Goal: Transaction & Acquisition: Purchase product/service

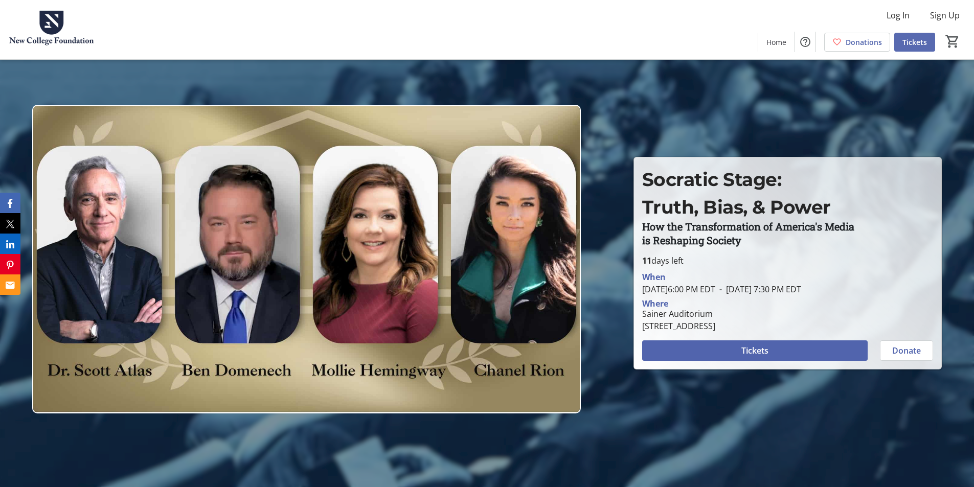
click at [918, 46] on span "Tickets" at bounding box center [915, 42] width 25 height 11
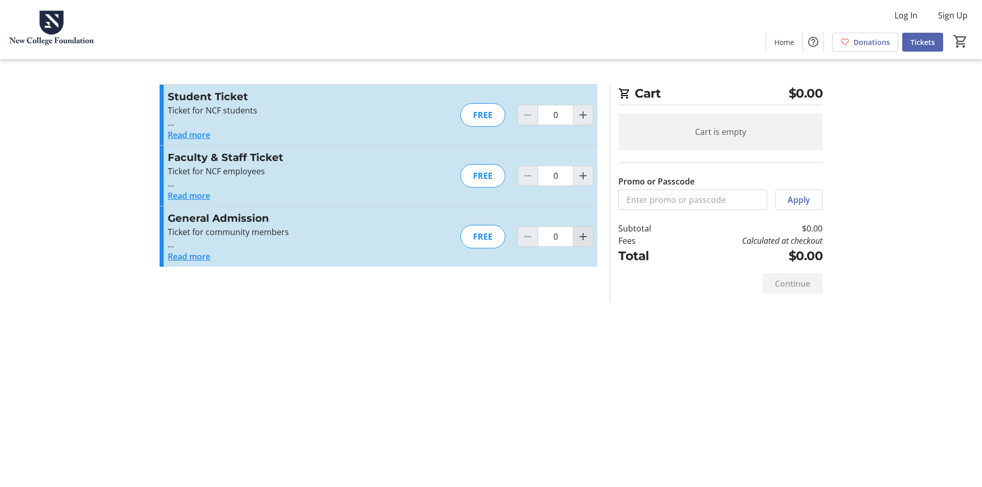
click at [583, 235] on mat-icon "Increment by one" at bounding box center [583, 237] width 12 height 12
click at [582, 235] on mat-icon "Increment by one" at bounding box center [583, 237] width 12 height 12
type input "2"
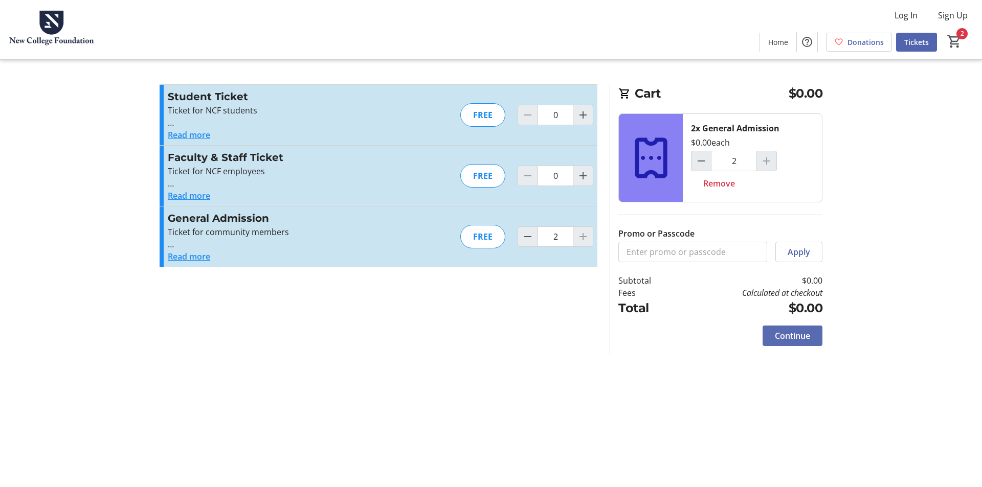
click at [803, 334] on span "Continue" at bounding box center [792, 336] width 35 height 12
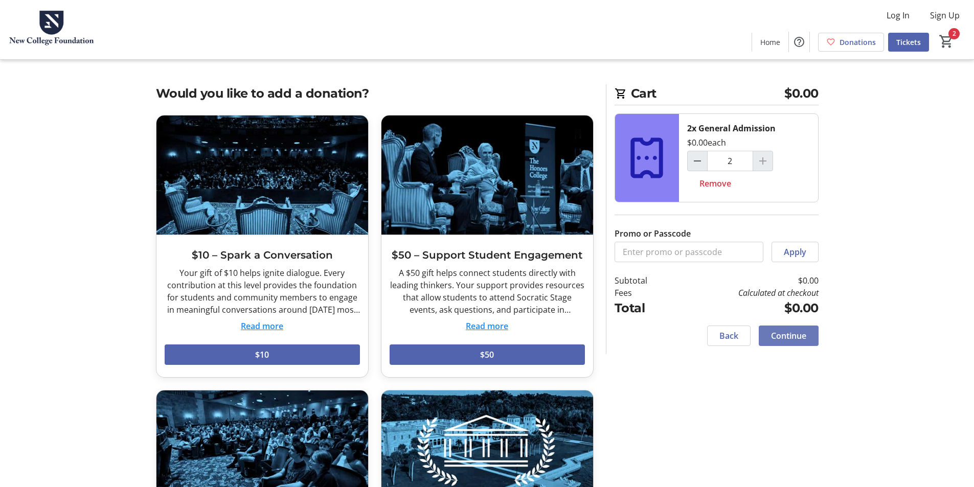
click at [793, 340] on span "Continue" at bounding box center [788, 336] width 35 height 12
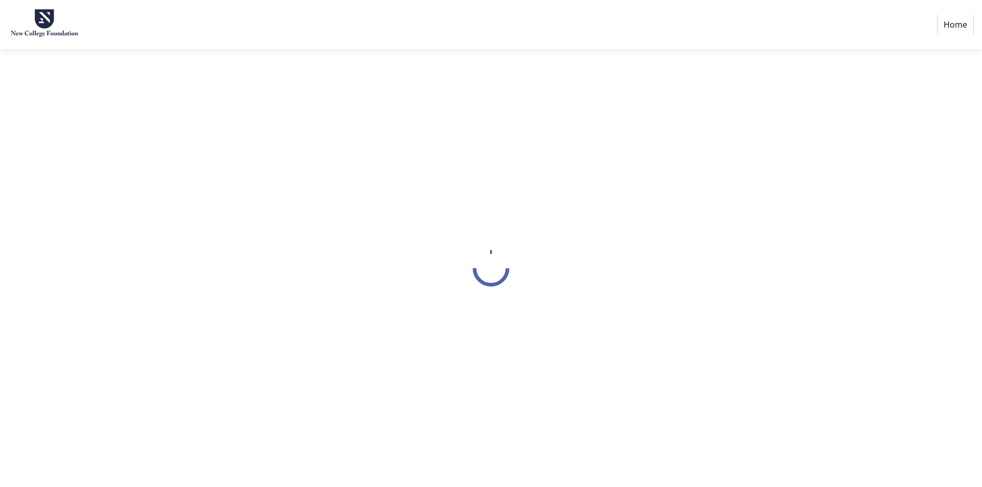
select select "US"
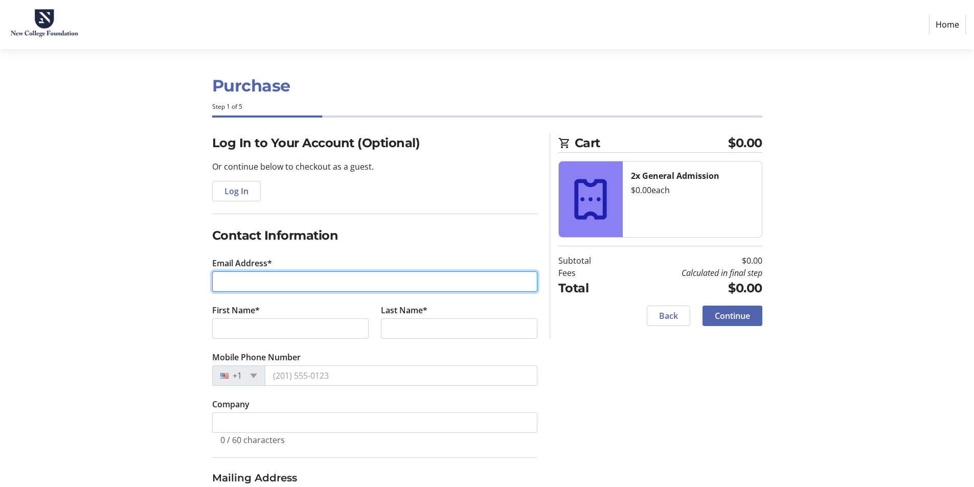
drag, startPoint x: 300, startPoint y: 286, endPoint x: 331, endPoint y: 281, distance: 32.1
click at [302, 286] on input "Email Address*" at bounding box center [374, 282] width 325 height 20
paste input "[EMAIL_ADDRESS][DOMAIN_NAME]"
type input "[EMAIL_ADDRESS][DOMAIN_NAME]"
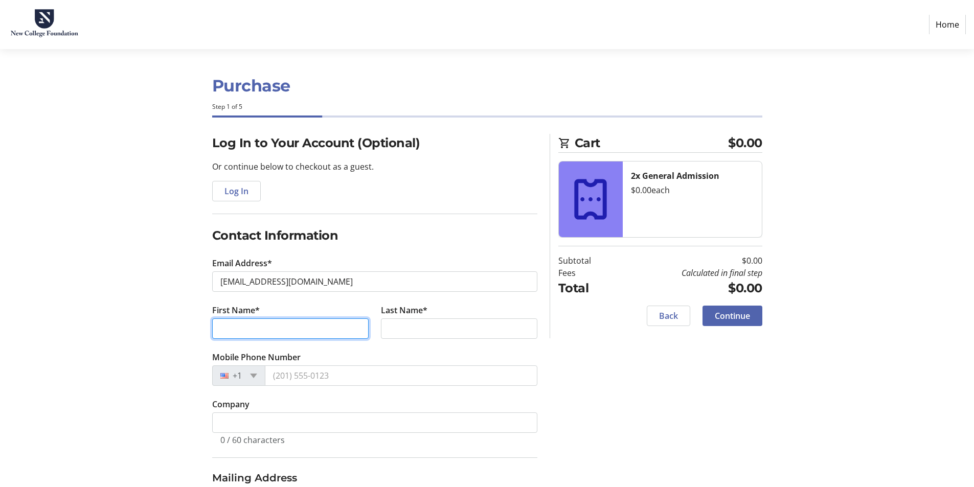
click at [278, 329] on input "First Name*" at bounding box center [290, 329] width 156 height 20
type input "[PERSON_NAME]"
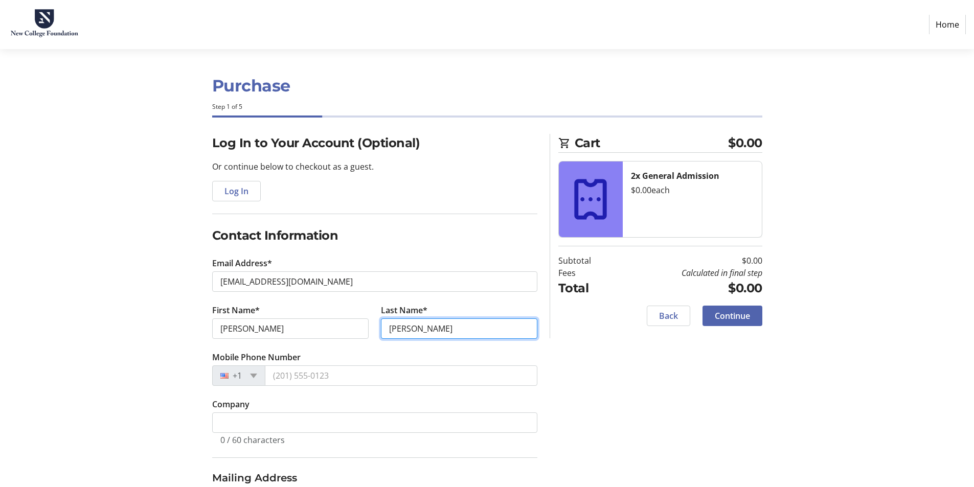
type input "[PERSON_NAME]"
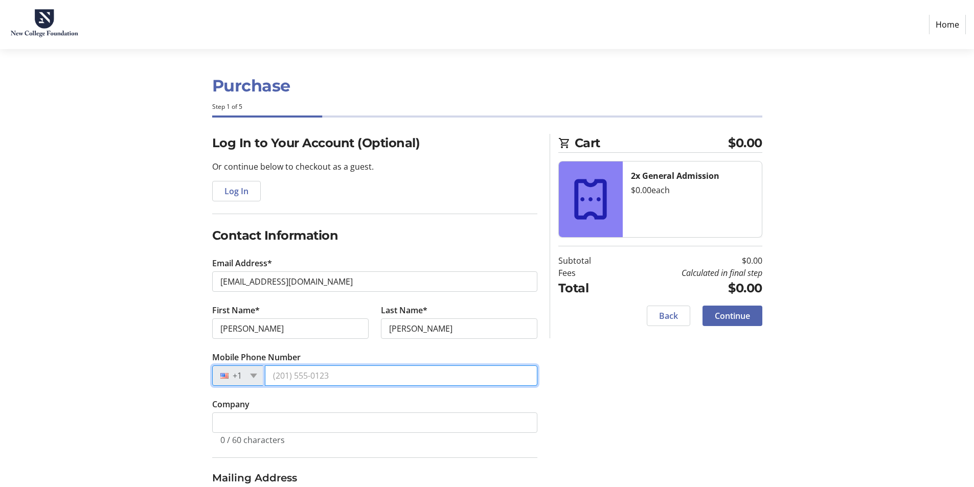
click at [324, 377] on input "Mobile Phone Number" at bounding box center [401, 376] width 273 height 20
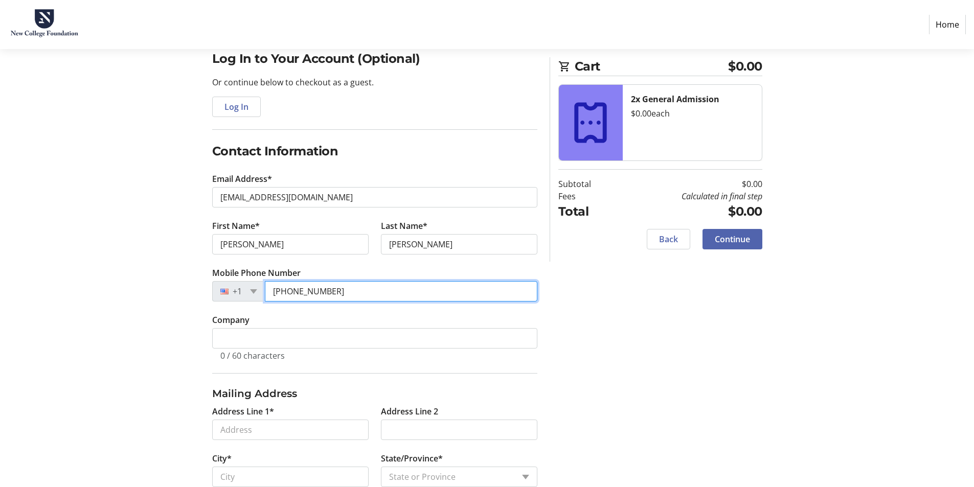
scroll to position [102, 0]
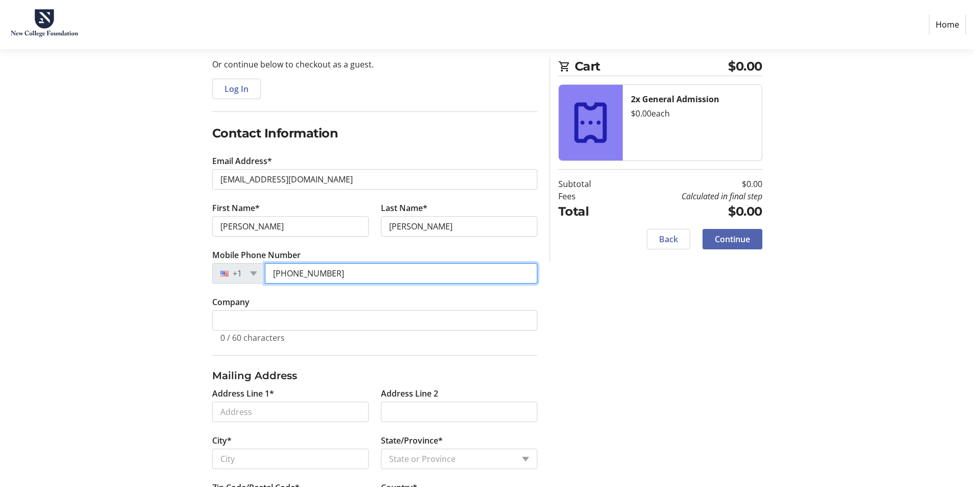
type input "[PHONE_NUMBER]"
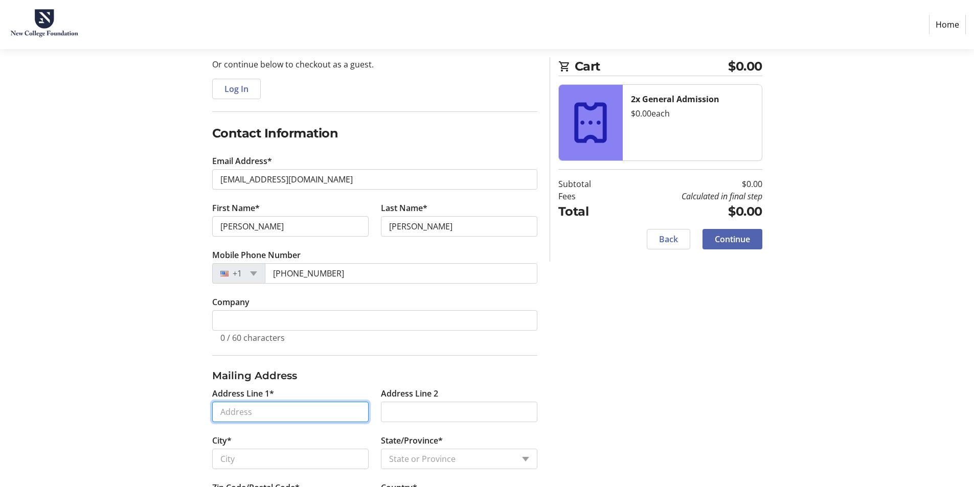
click at [312, 412] on input "Address Line 1*" at bounding box center [290, 412] width 156 height 20
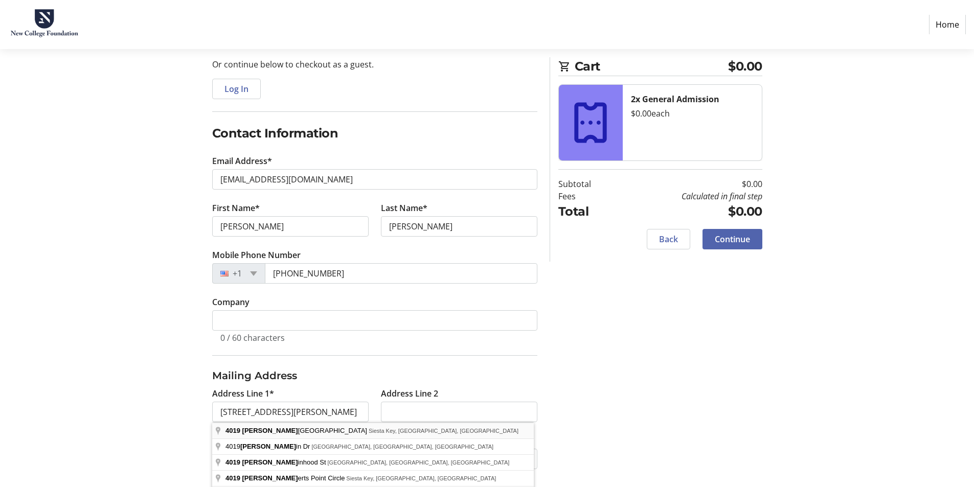
type input "[STREET_ADDRESS][PERSON_NAME]"
type input "Siesta Key"
select select "FL"
type input "34242"
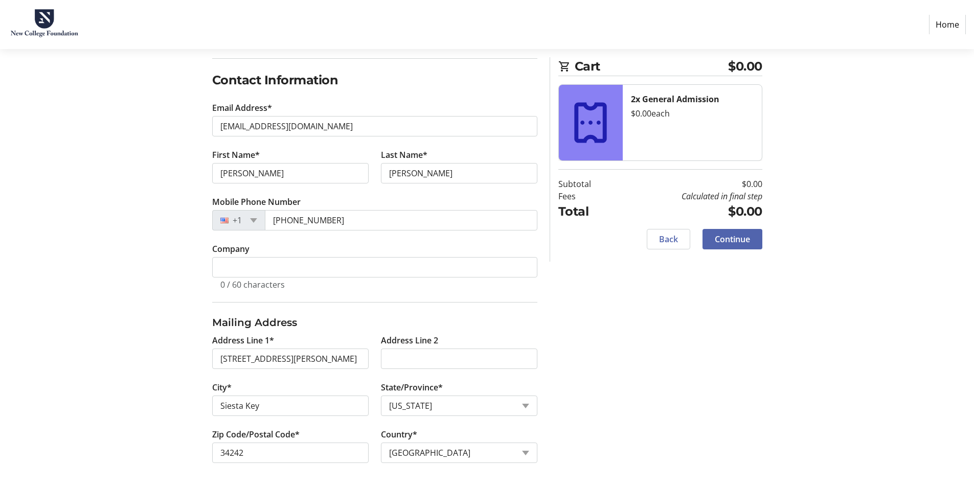
scroll to position [156, 0]
click at [742, 233] on span at bounding box center [733, 239] width 60 height 25
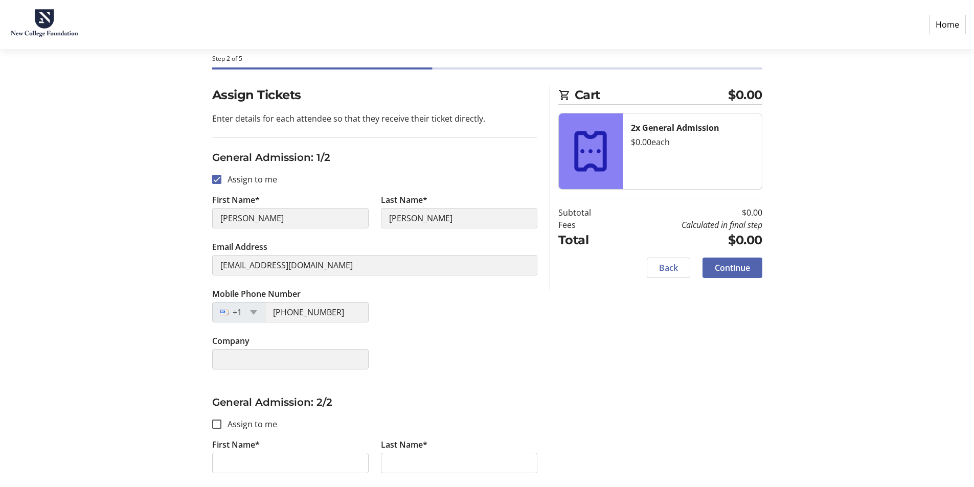
scroll to position [102, 0]
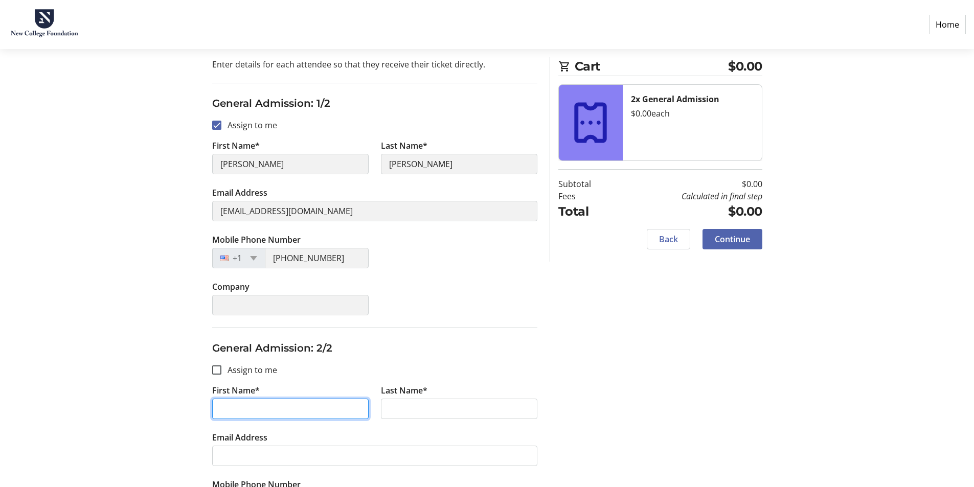
click at [260, 414] on input "First Name*" at bounding box center [290, 409] width 156 height 20
type input "[PERSON_NAME]"
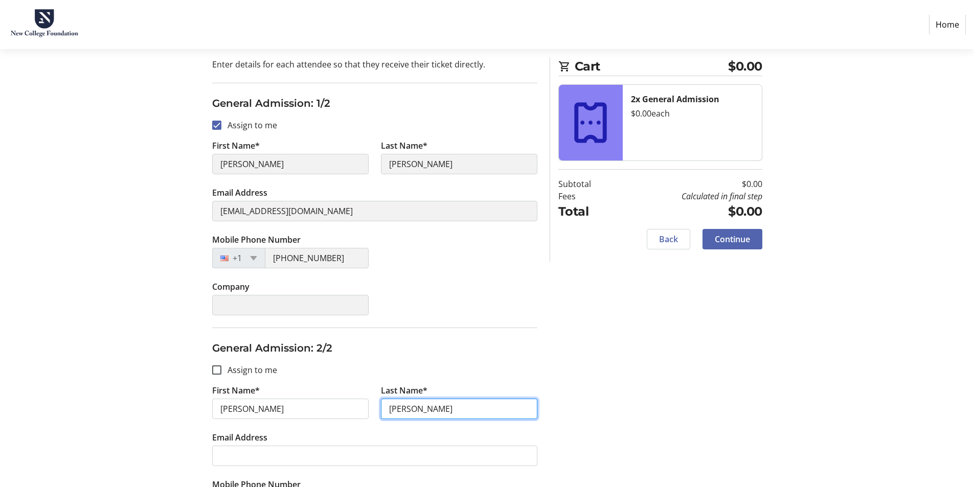
type input "[PERSON_NAME]"
click at [205, 206] on div "Assign Tickets Enter details for each attendee so that they receive their ticke…" at bounding box center [487, 302] width 675 height 541
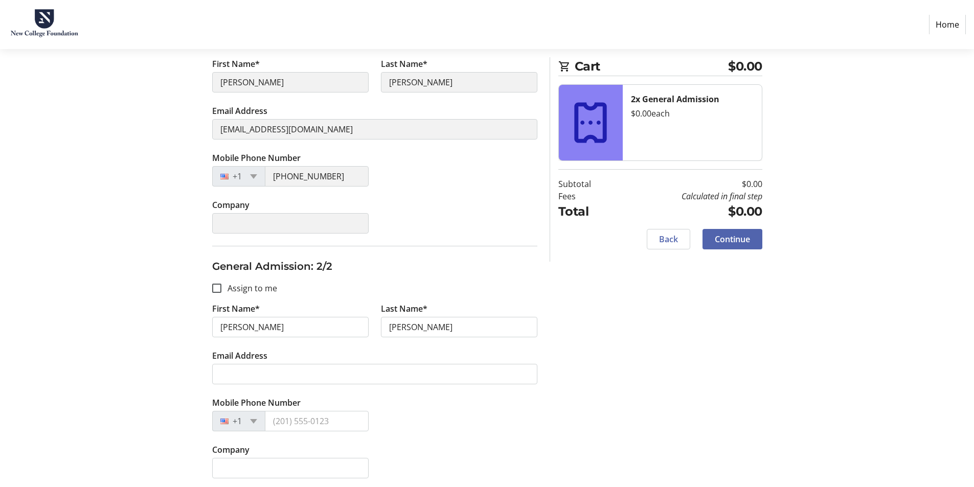
scroll to position [188, 0]
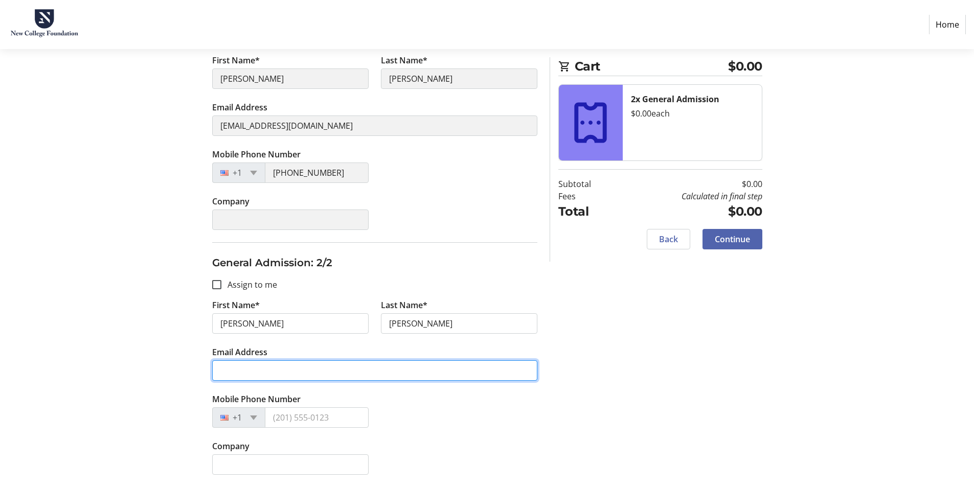
click at [265, 362] on input "Email Address" at bounding box center [374, 370] width 325 height 20
paste input "[EMAIL_ADDRESS][DOMAIN_NAME]"
type input "[EMAIL_ADDRESS][DOMAIN_NAME]"
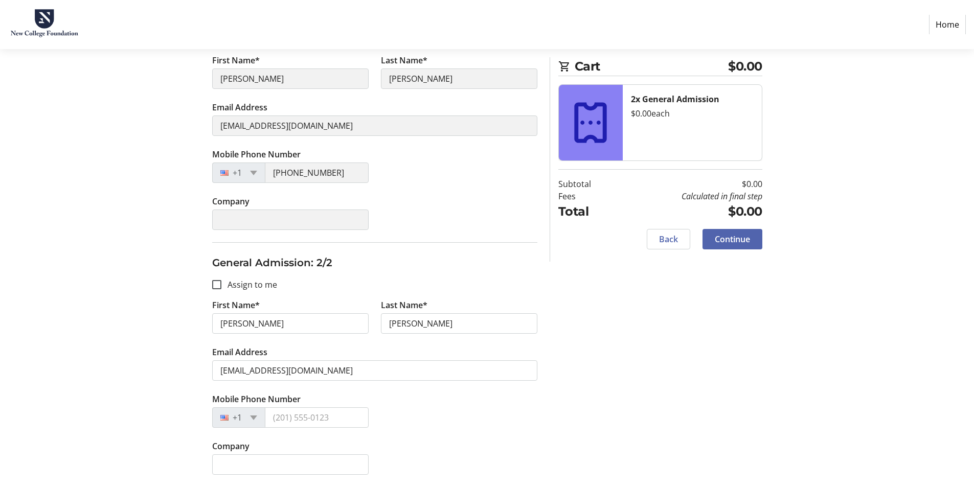
click at [245, 166] on div "[PHONE_NUMBER]" at bounding box center [290, 173] width 156 height 20
click at [328, 424] on input "Mobile Phone Number" at bounding box center [317, 418] width 104 height 20
paste input "[PHONE_NUMBER]"
type input "[PHONE_NUMBER]"
click at [738, 238] on span "Continue" at bounding box center [732, 239] width 35 height 12
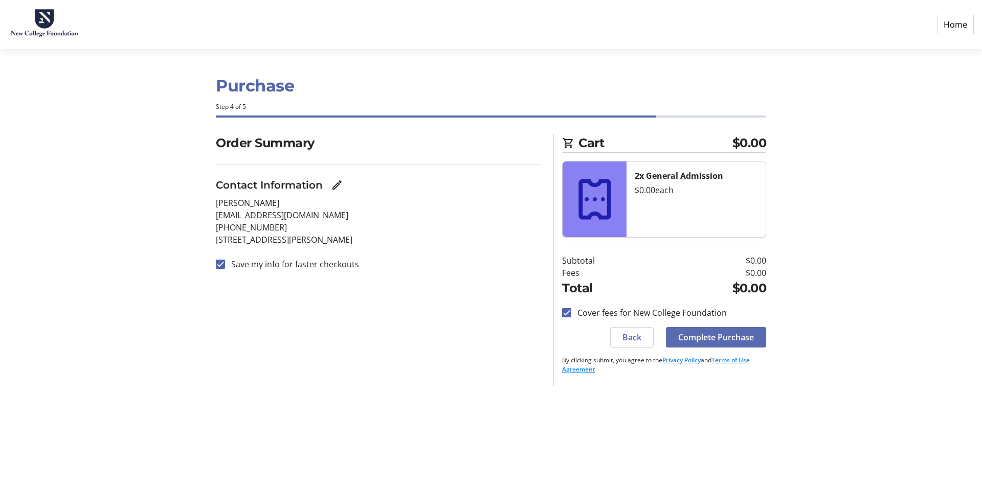
click at [736, 339] on span "Complete Purchase" at bounding box center [716, 337] width 76 height 12
